Goal: Task Accomplishment & Management: Use online tool/utility

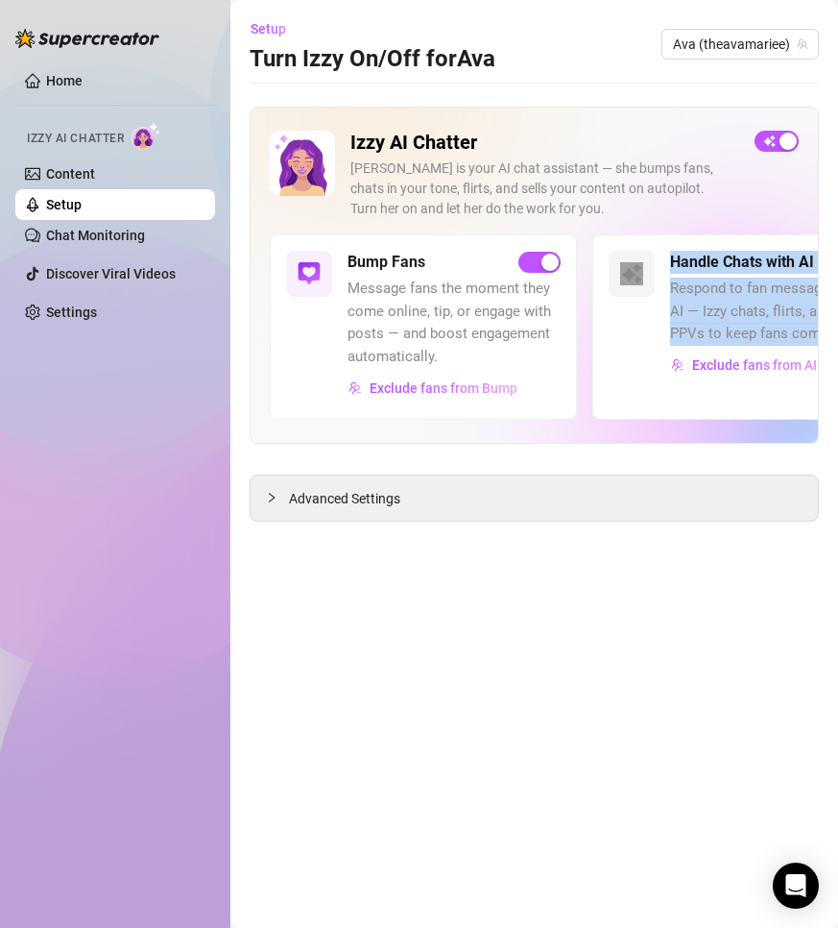
drag, startPoint x: 646, startPoint y: 386, endPoint x: 407, endPoint y: 411, distance: 240.4
click at [407, 411] on div "Bump Fans Message fans the moment they come online, tip, or engage with posts —…" at bounding box center [534, 326] width 529 height 184
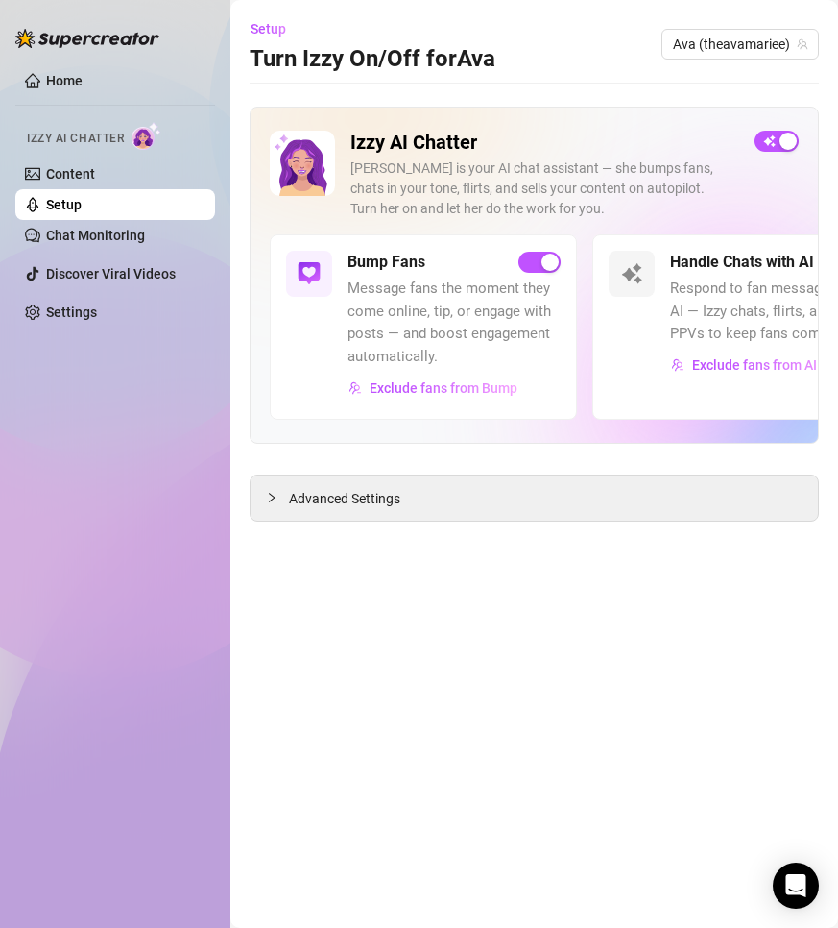
click at [609, 426] on div at bounding box center [706, 360] width 320 height 337
click at [451, 498] on div "Advanced Settings" at bounding box center [535, 497] width 568 height 45
click at [282, 497] on div at bounding box center [277, 497] width 23 height 21
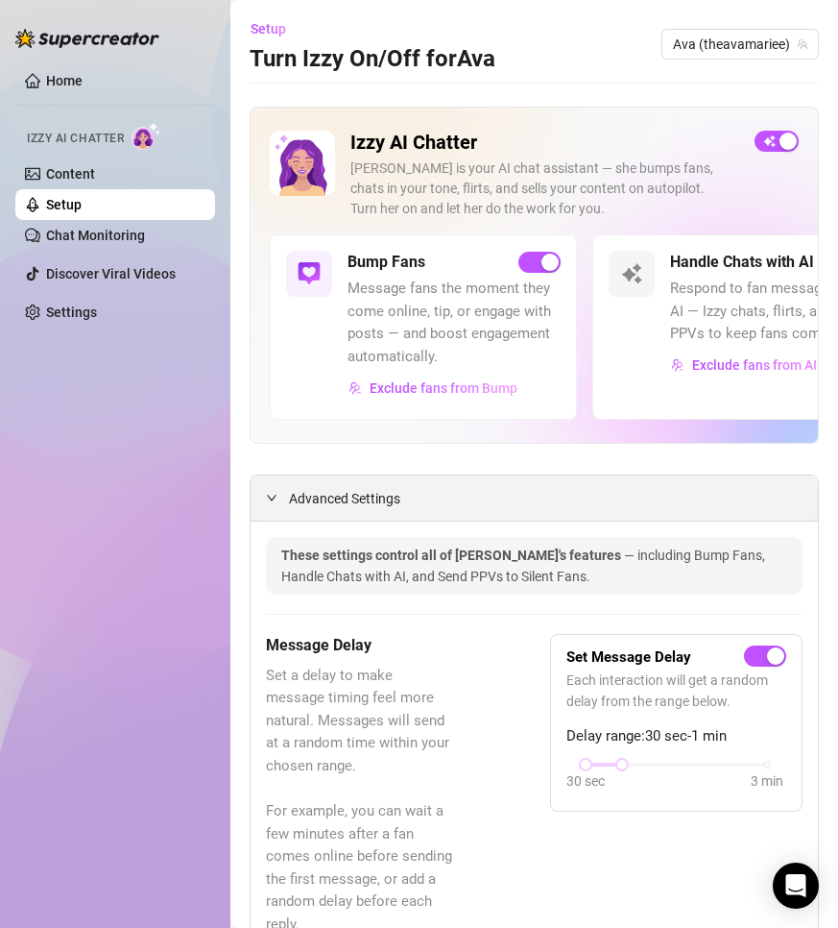
click at [266, 497] on icon "expanded" at bounding box center [272, 498] width 12 height 12
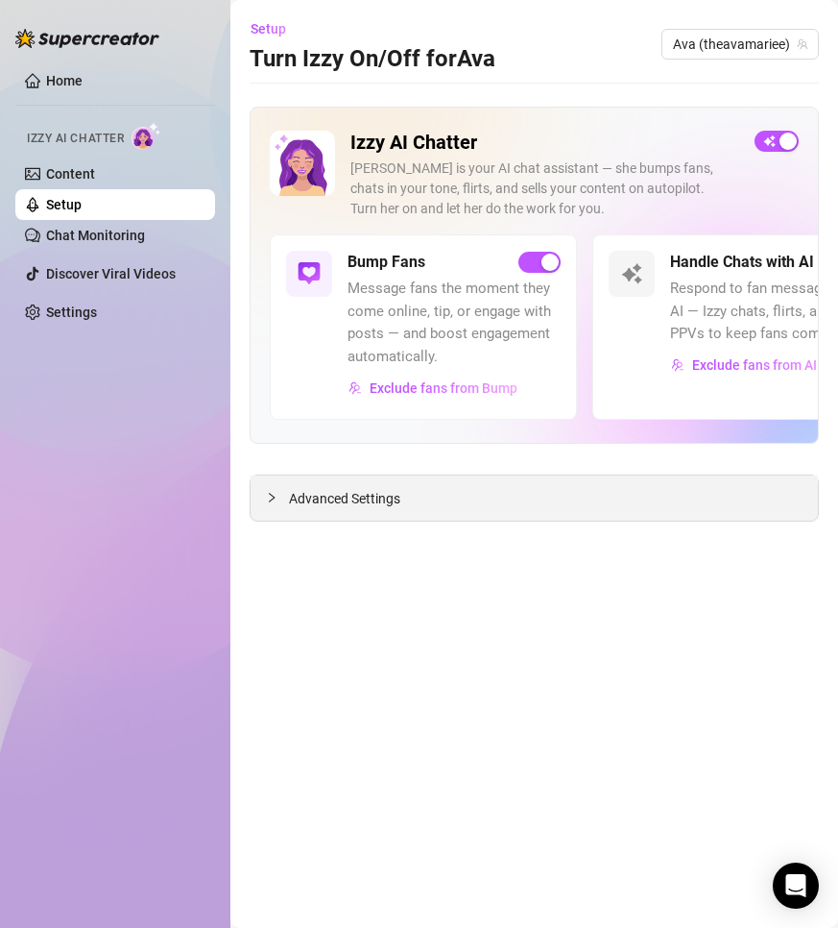
click at [266, 500] on icon "collapsed" at bounding box center [272, 498] width 12 height 12
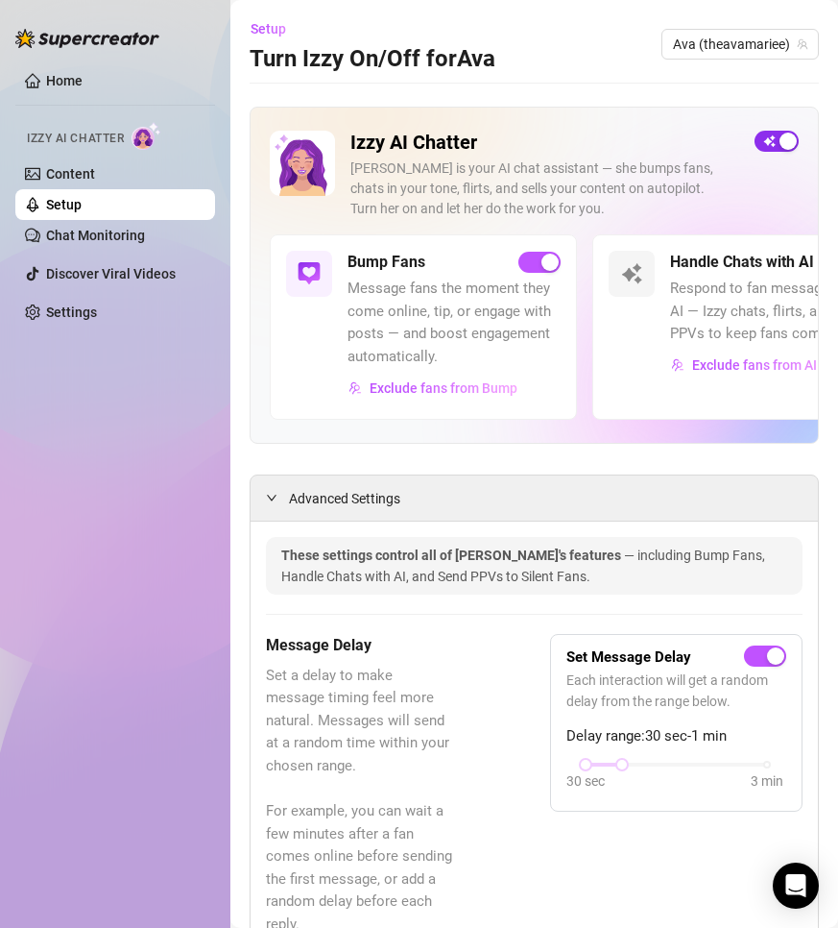
click at [780, 133] on div "button" at bounding box center [788, 141] width 17 height 17
click at [769, 143] on span "button" at bounding box center [777, 141] width 44 height 21
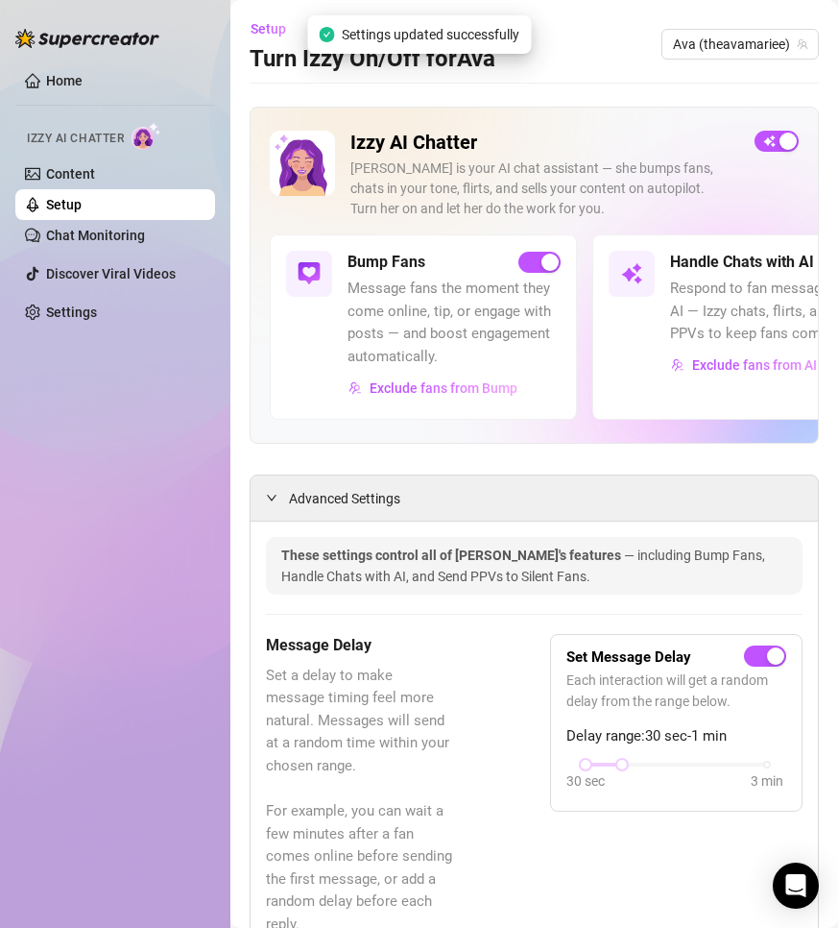
drag, startPoint x: 730, startPoint y: 393, endPoint x: 652, endPoint y: 394, distance: 77.8
click at [652, 394] on div "Handle Chats with AI Respond to fan messages with AI — Izzy chats, flirts, and …" at bounding box center [746, 326] width 307 height 184
click at [661, 389] on div "Handle Chats with AI Respond to fan messages with AI — Izzy chats, flirts, and …" at bounding box center [746, 326] width 307 height 184
